Goal: Information Seeking & Learning: Learn about a topic

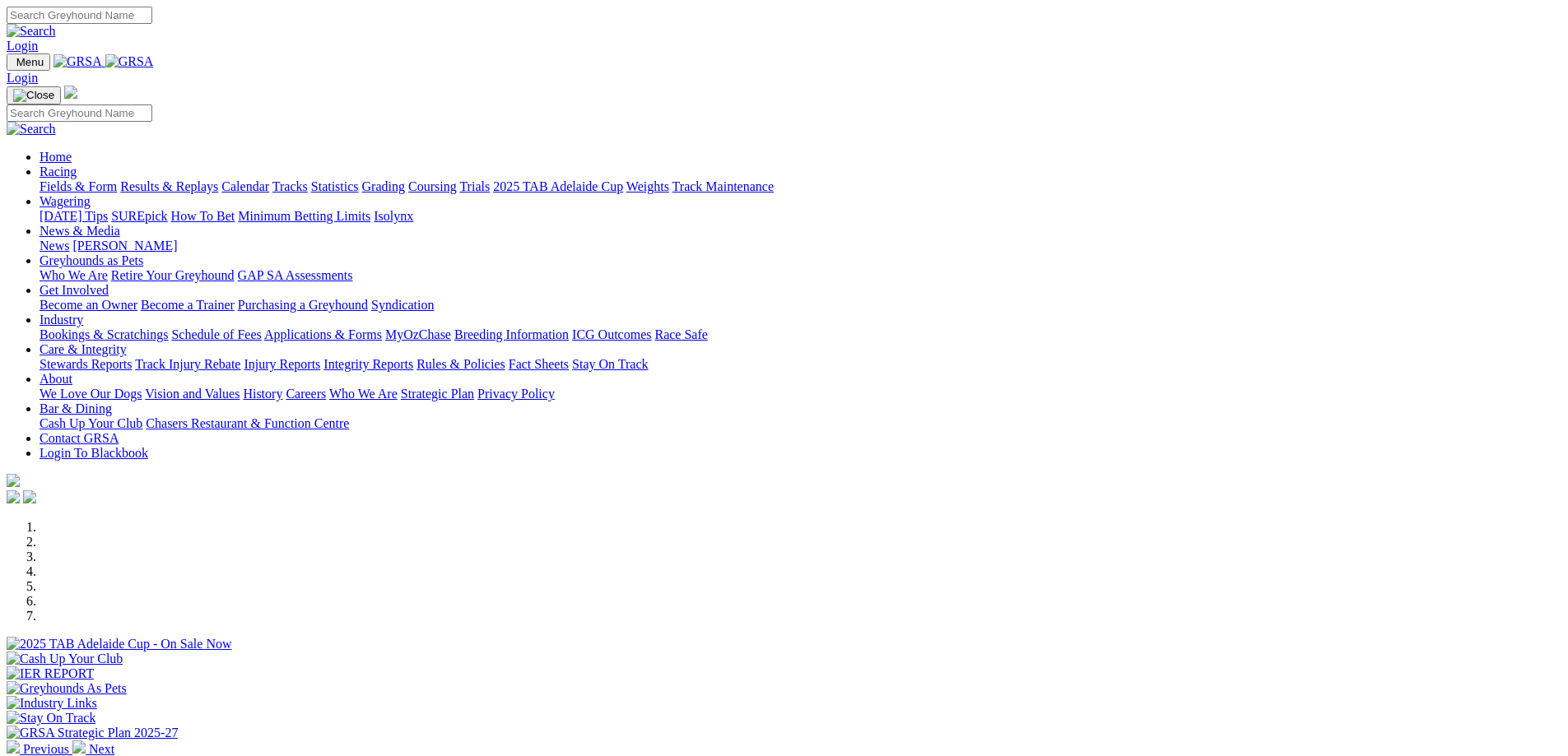
scroll to position [495, 0]
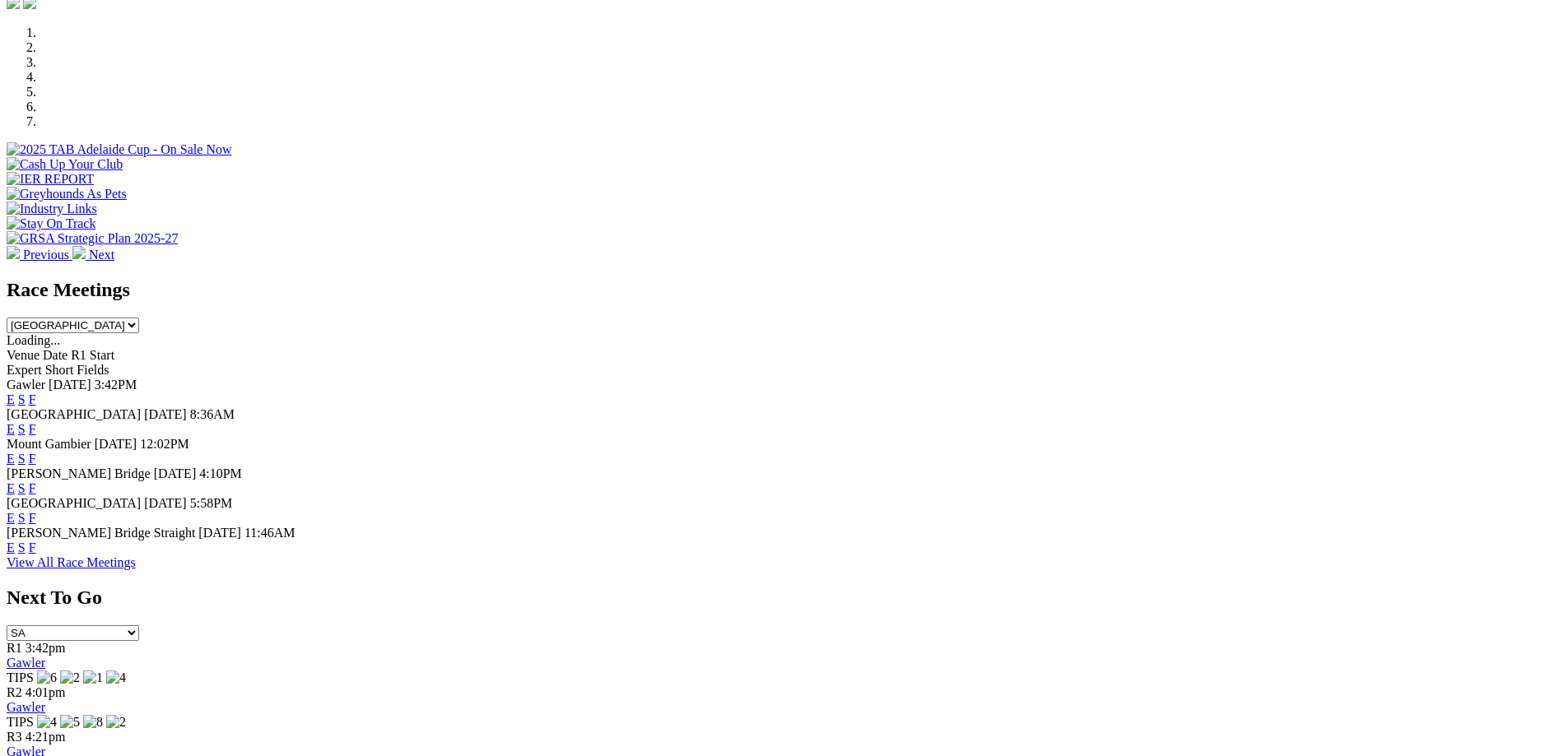
click at [15, 481] on link "E" at bounding box center [11, 488] width 8 height 14
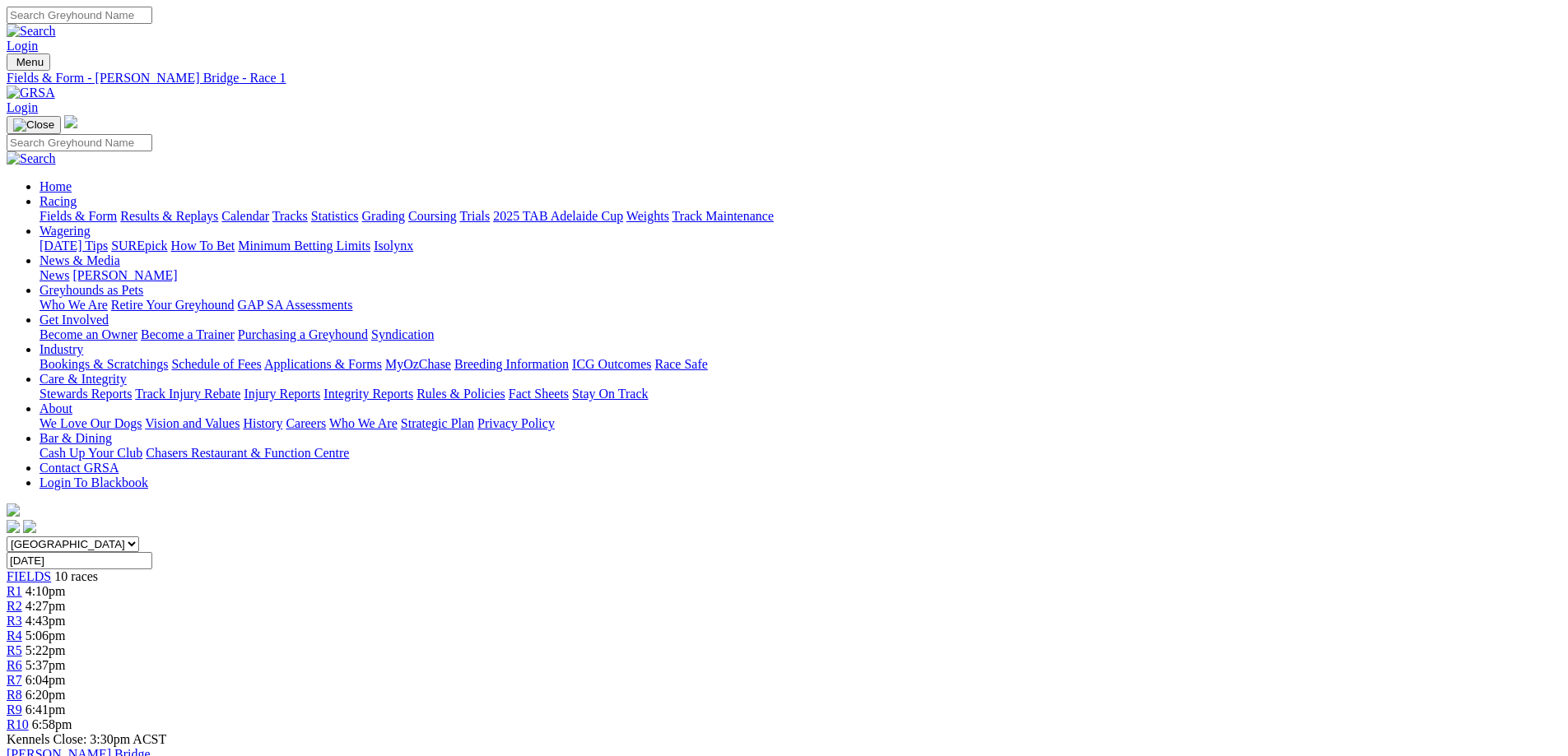
click at [1246, 717] on div "R10 6:58pm" at bounding box center [784, 725] width 1555 height 15
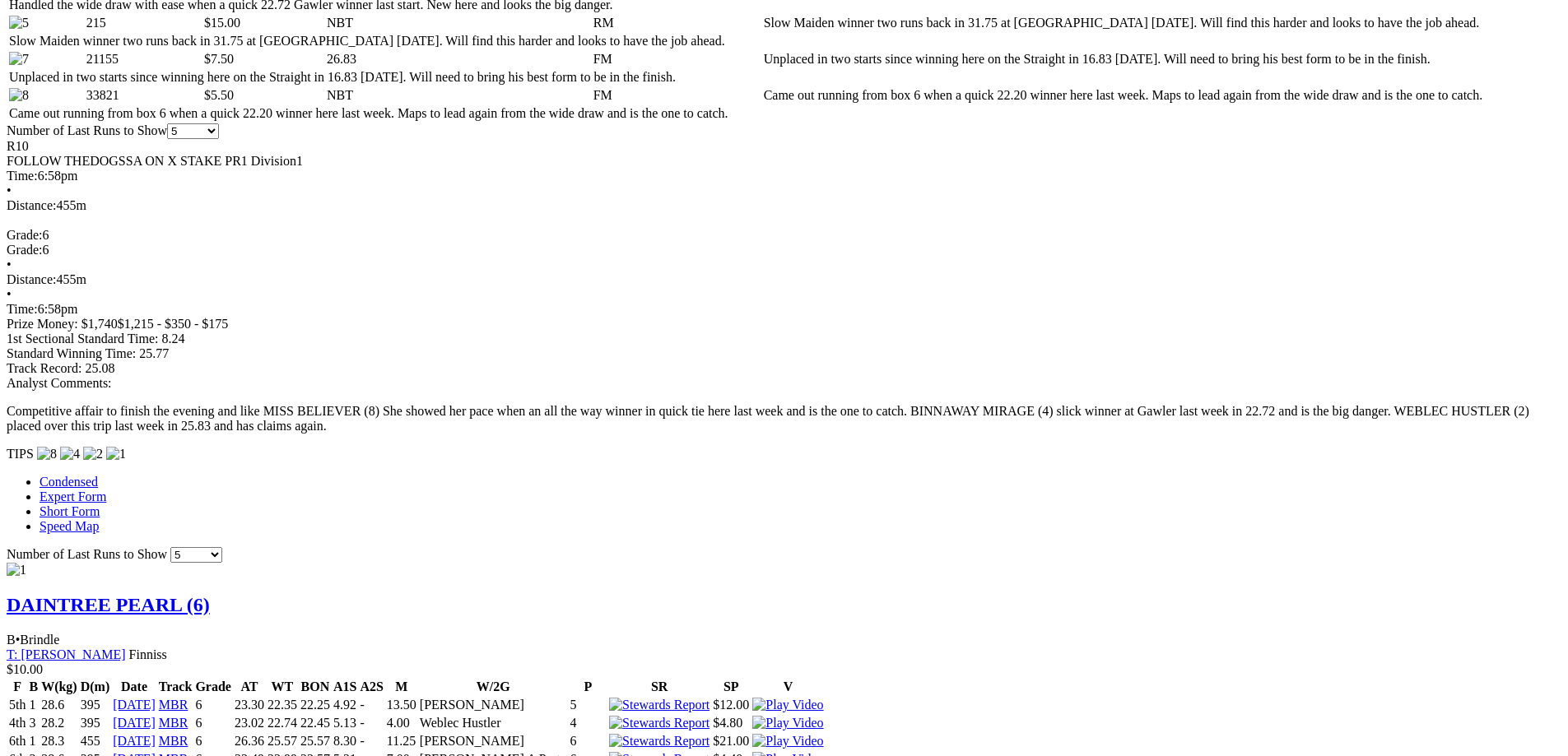
scroll to position [1006, 0]
